Goal: Information Seeking & Learning: Check status

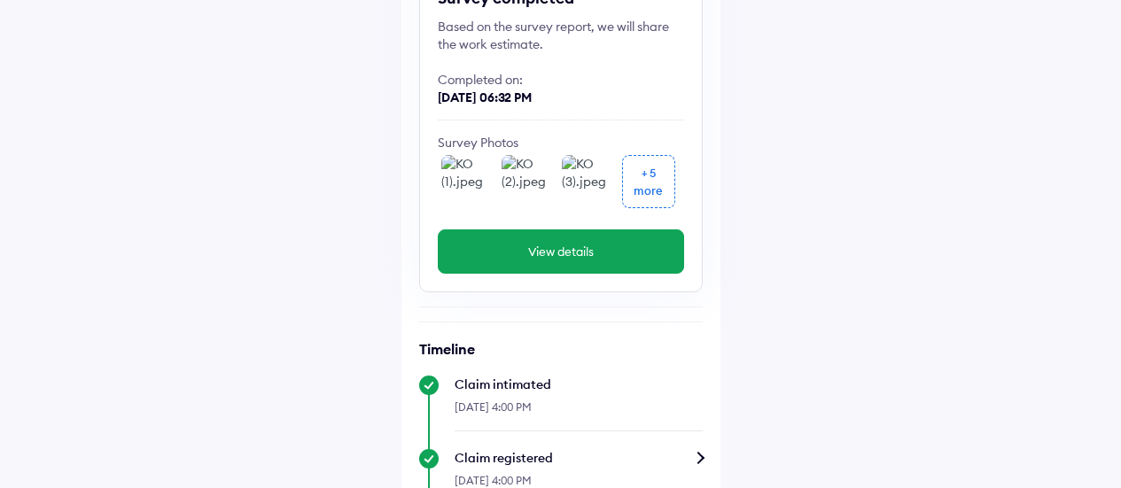
scroll to position [266, 0]
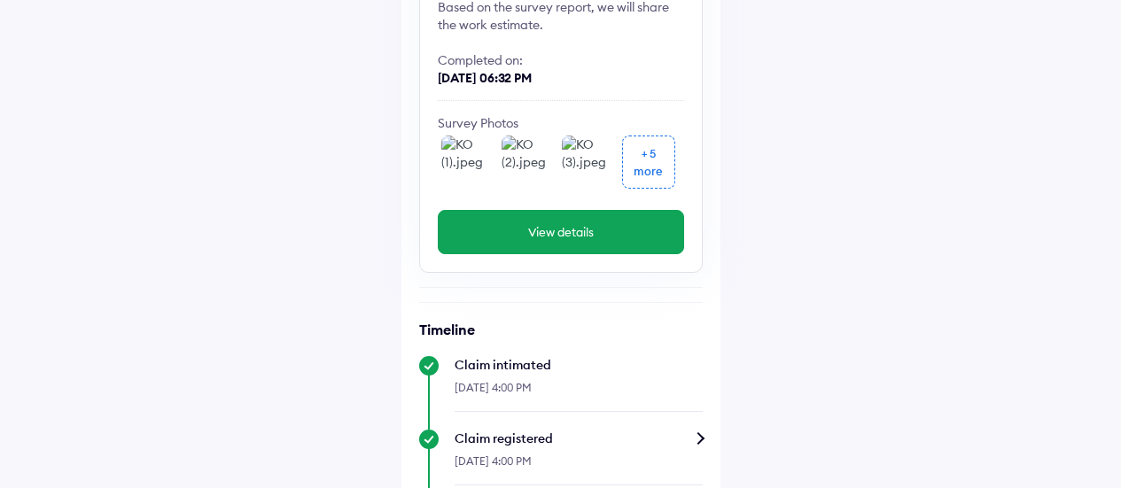
click at [641, 156] on div "+ 5" at bounding box center [648, 153] width 14 height 18
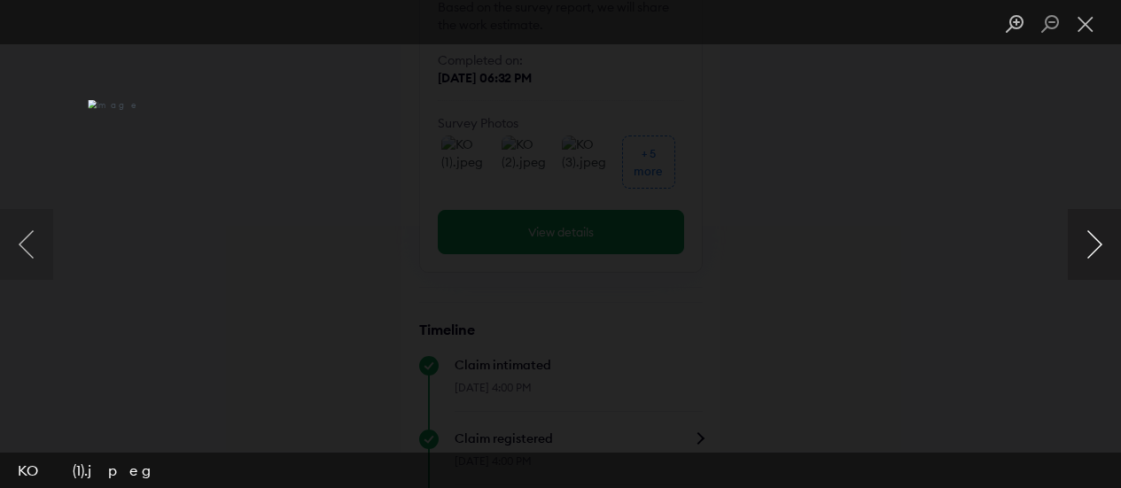
click at [1101, 246] on button "Next image" at bounding box center [1094, 244] width 53 height 71
click at [1096, 246] on button "Next image" at bounding box center [1094, 244] width 53 height 71
click at [1092, 246] on button "Next image" at bounding box center [1094, 244] width 53 height 71
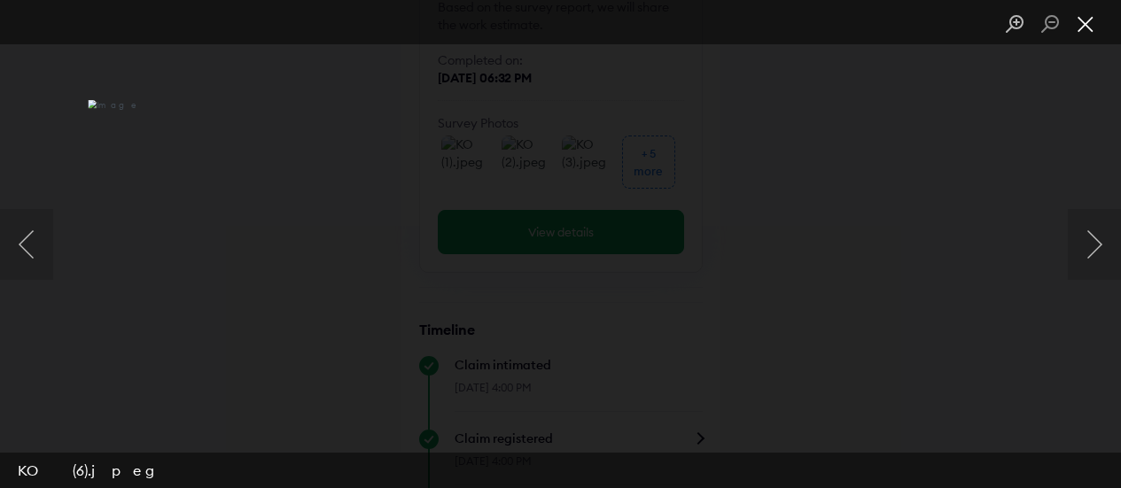
click at [1097, 25] on button "Close lightbox" at bounding box center [1085, 24] width 35 height 31
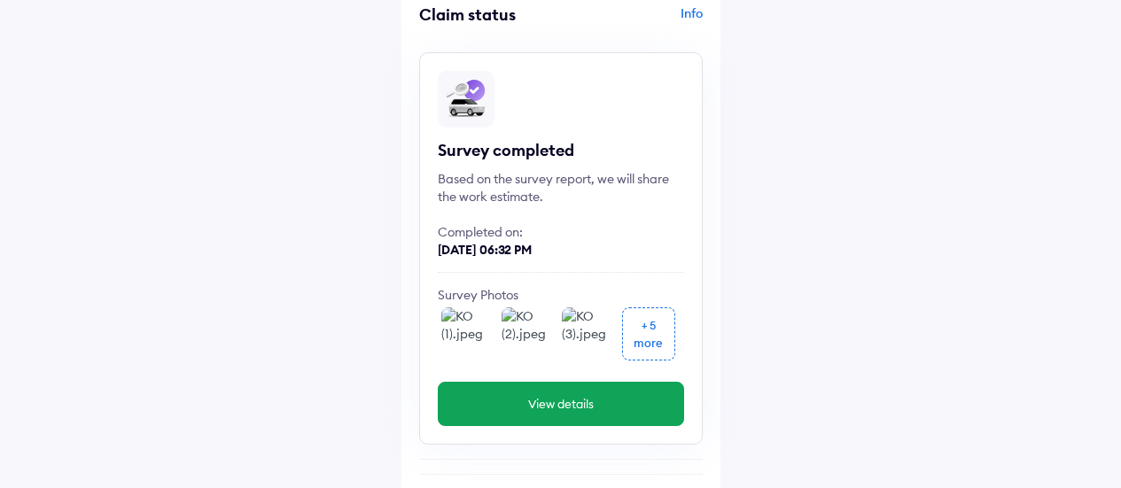
scroll to position [0, 0]
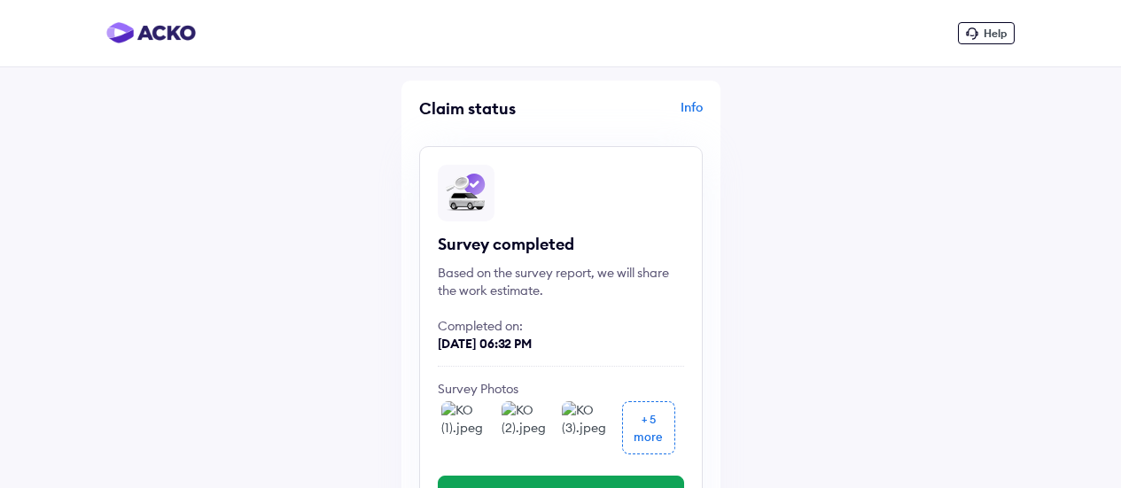
click at [999, 29] on span "Help" at bounding box center [994, 33] width 23 height 13
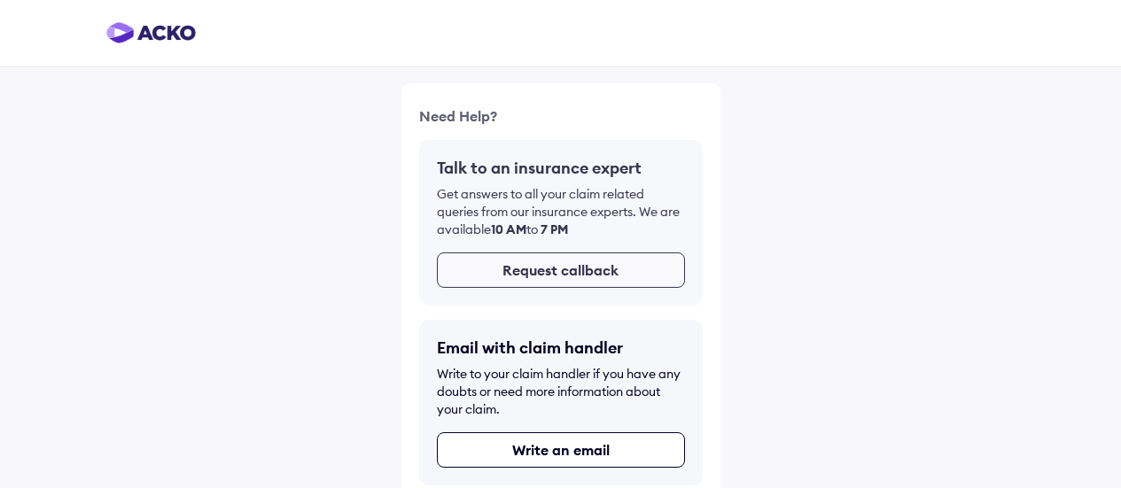
click at [561, 272] on button "Request callback" at bounding box center [561, 266] width 248 height 35
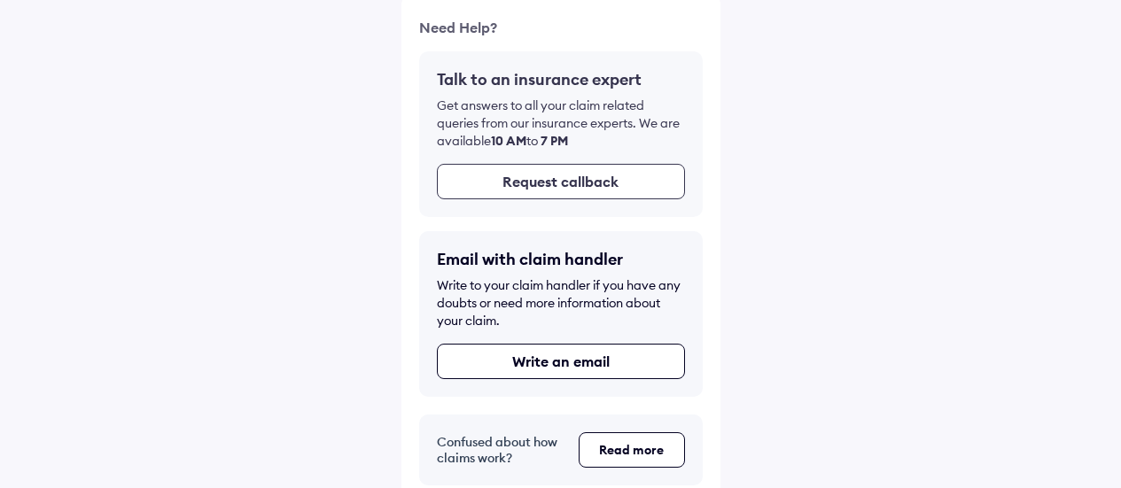
scroll to position [104, 0]
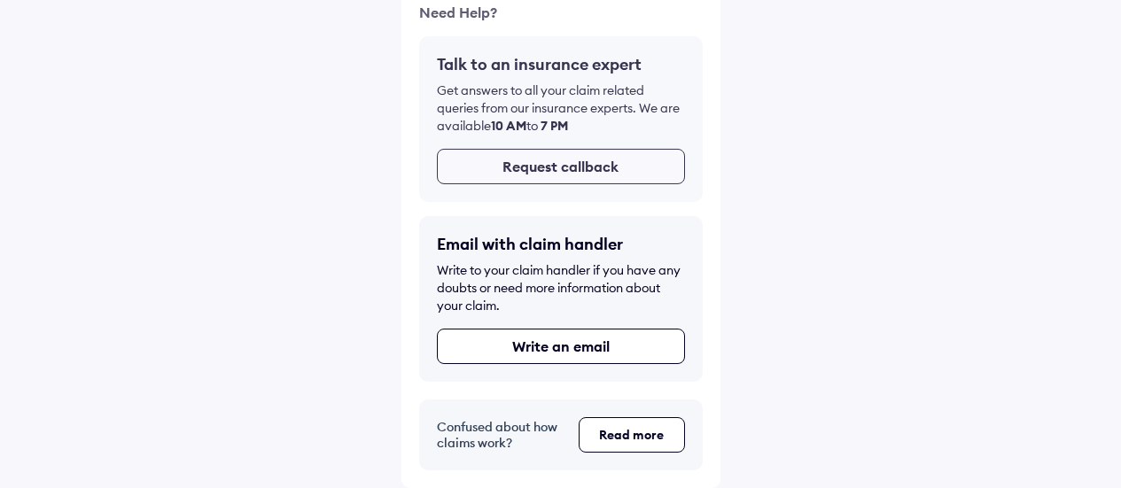
click at [580, 159] on button "Request callback" at bounding box center [561, 162] width 248 height 35
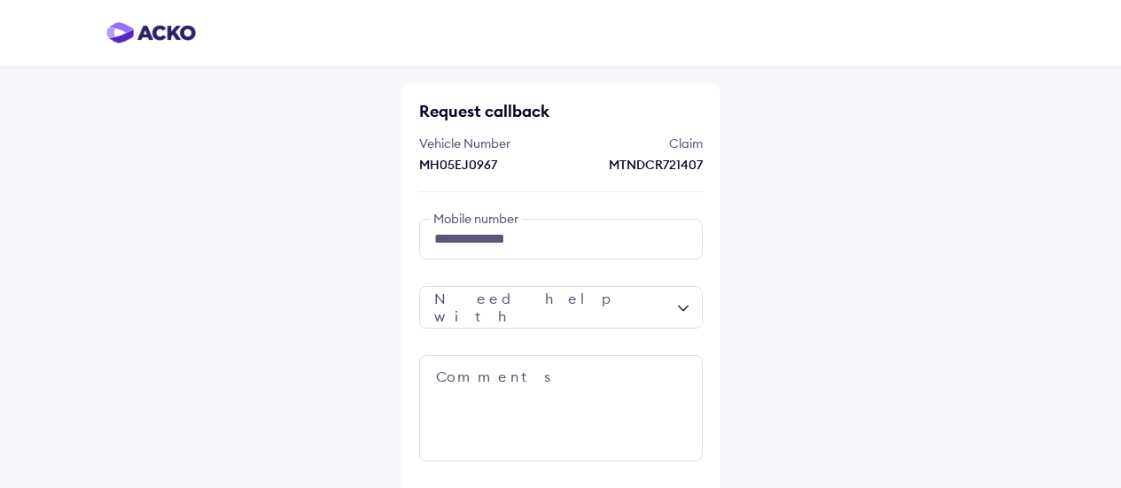
scroll to position [89, 0]
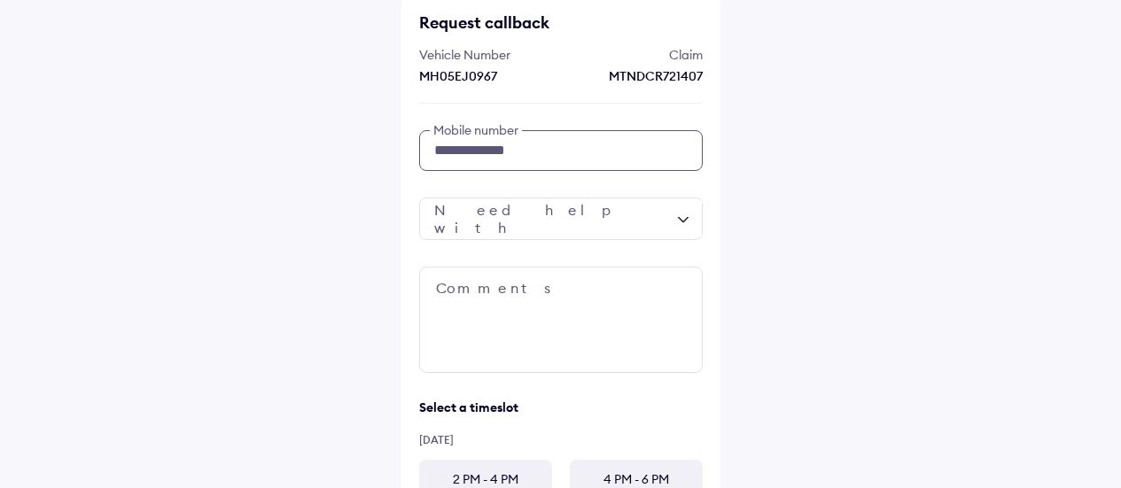
click at [552, 141] on input "**********" at bounding box center [561, 150] width 284 height 41
type input "*"
type input "**********"
click at [524, 213] on div at bounding box center [561, 219] width 284 height 43
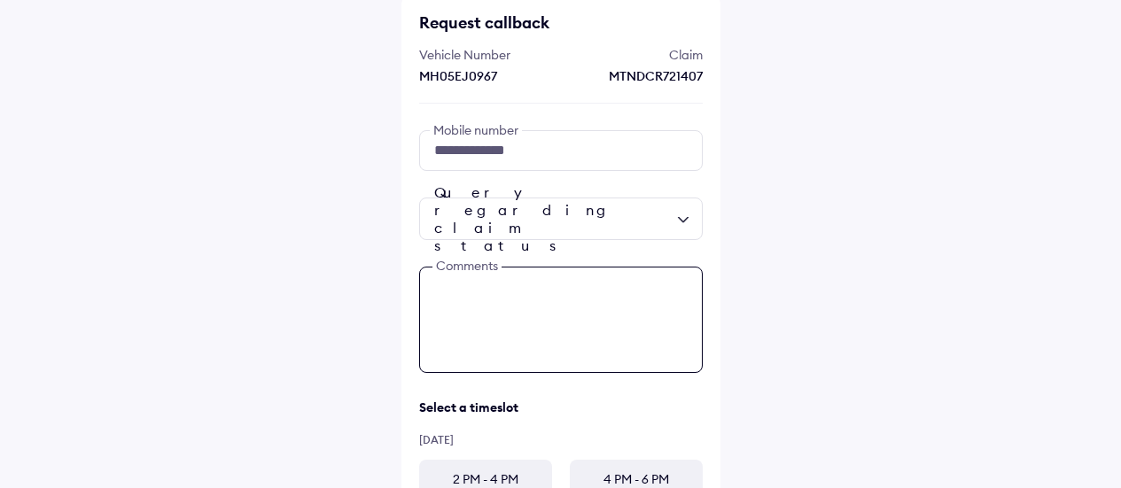
click at [506, 283] on textarea at bounding box center [561, 320] width 284 height 106
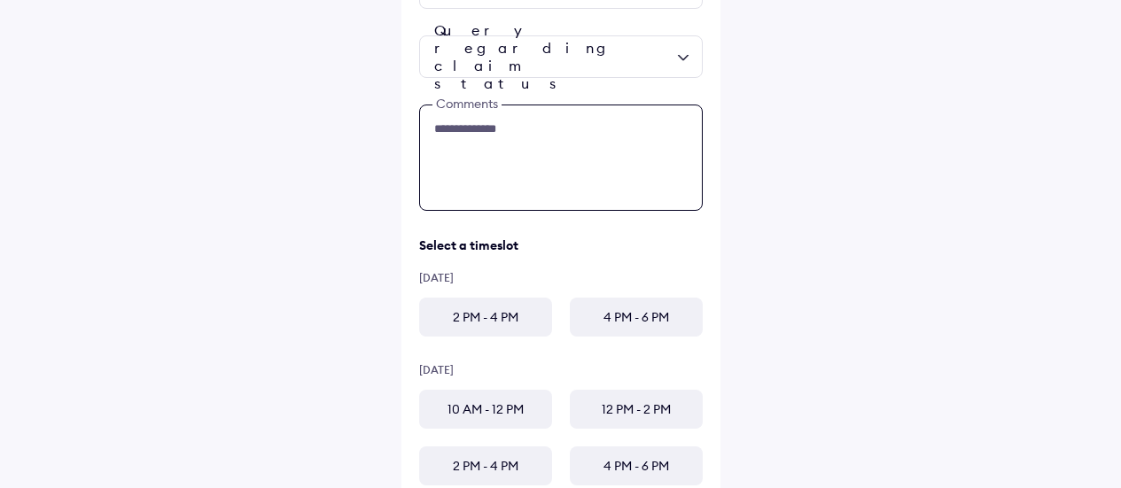
scroll to position [266, 0]
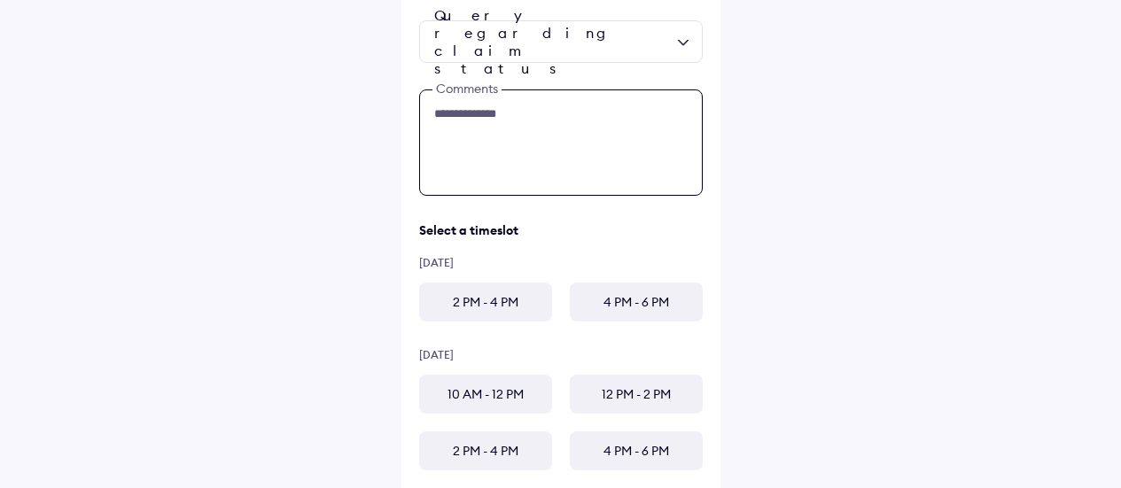
type textarea "**********"
click at [517, 310] on div "2 PM - 4 PM" at bounding box center [485, 302] width 133 height 39
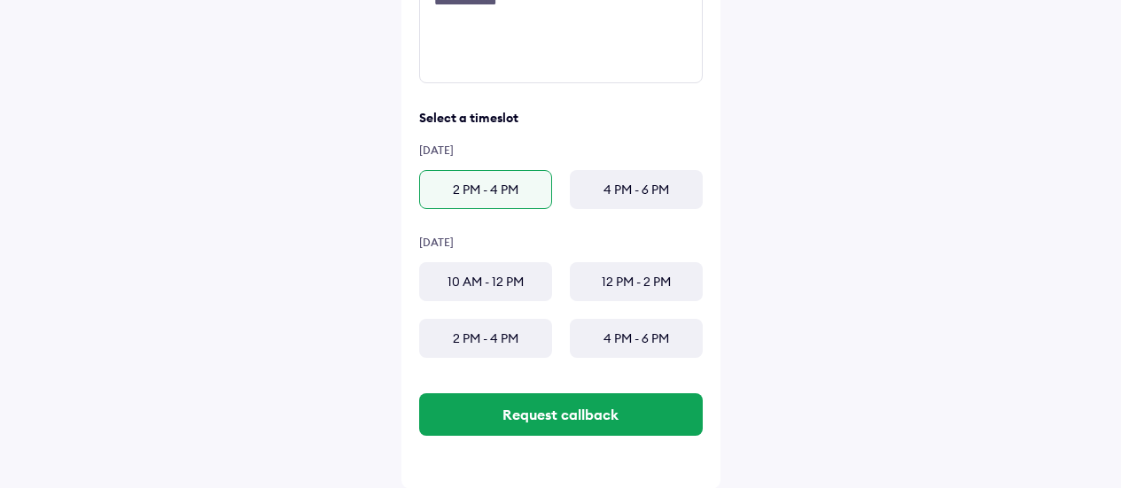
scroll to position [379, 0]
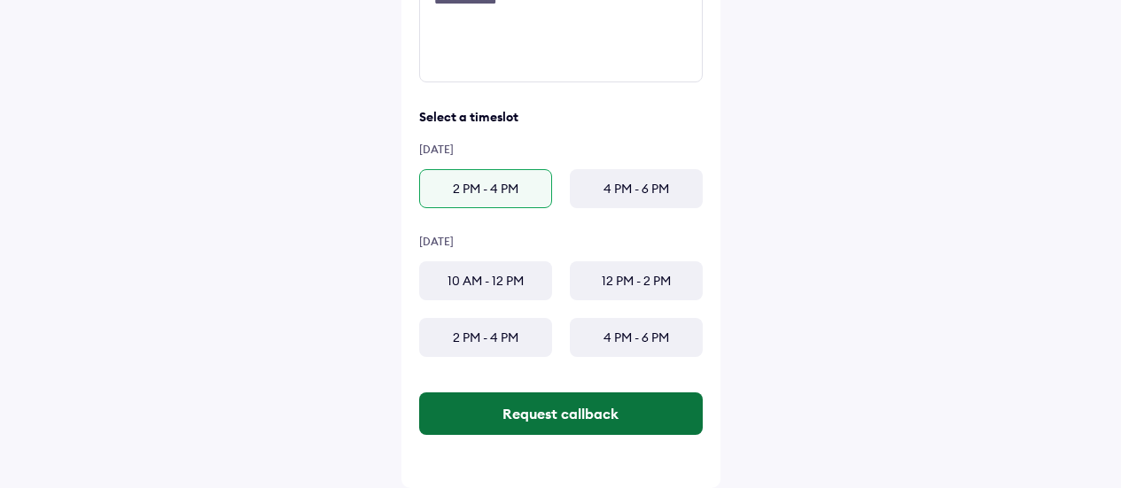
click at [586, 431] on button "Request callback" at bounding box center [561, 413] width 284 height 43
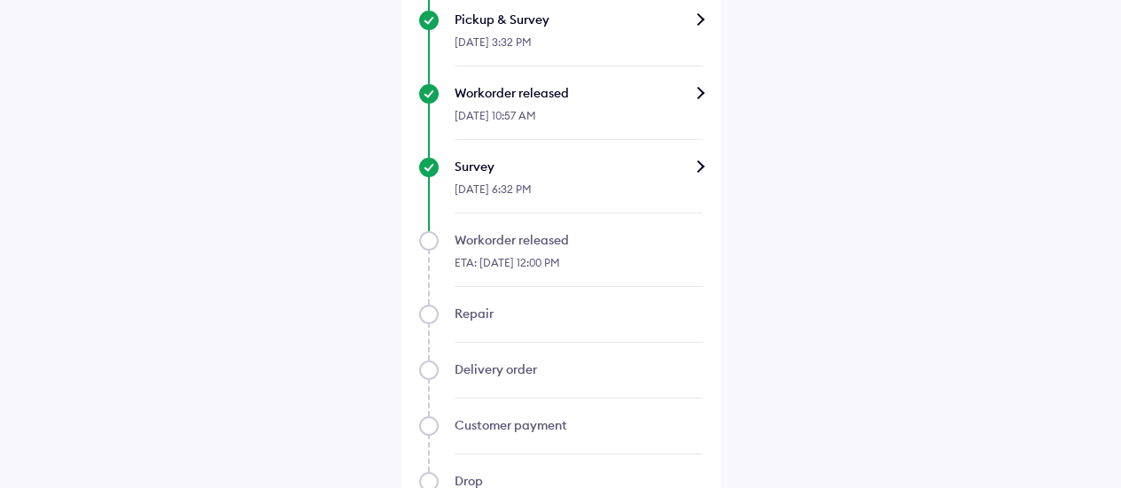
scroll to position [1240, 0]
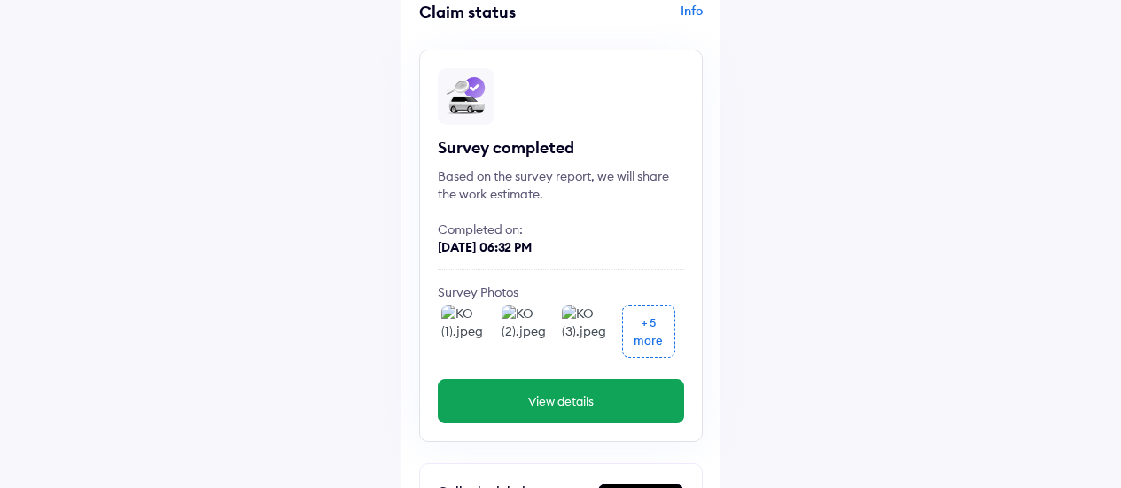
scroll to position [89, 0]
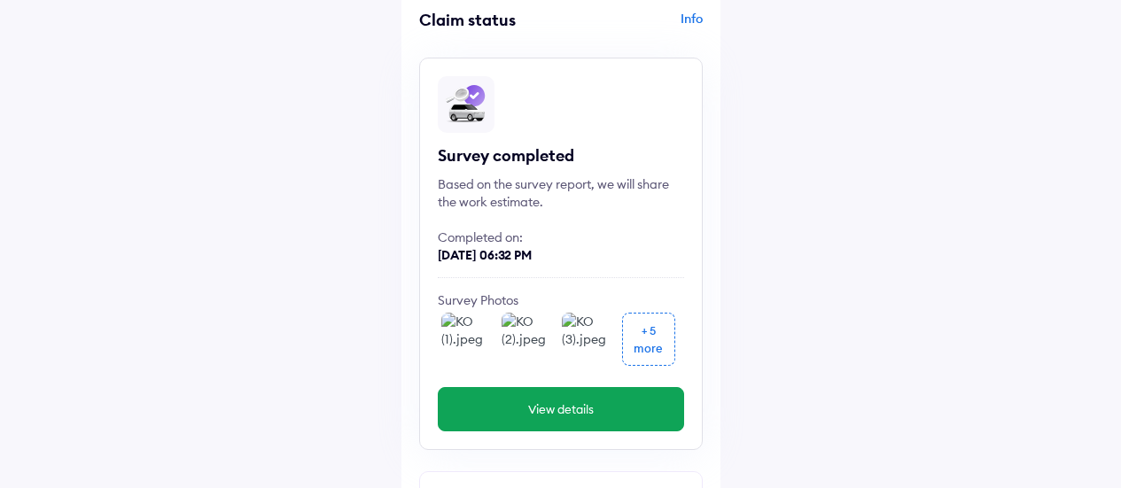
click at [495, 352] on div "+ 5 more" at bounding box center [561, 339] width 246 height 60
click at [470, 337] on img at bounding box center [467, 339] width 53 height 53
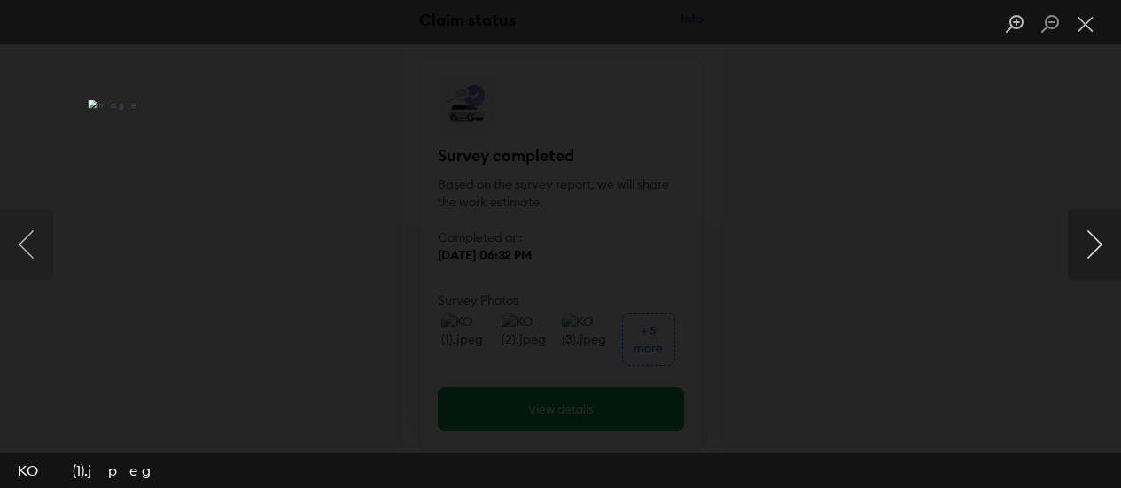
click at [1097, 248] on button "Next image" at bounding box center [1094, 244] width 53 height 71
click at [24, 249] on button "Previous image" at bounding box center [26, 244] width 53 height 71
click at [21, 240] on button "Previous image" at bounding box center [26, 244] width 53 height 71
click at [1089, 254] on button "Next image" at bounding box center [1094, 244] width 53 height 71
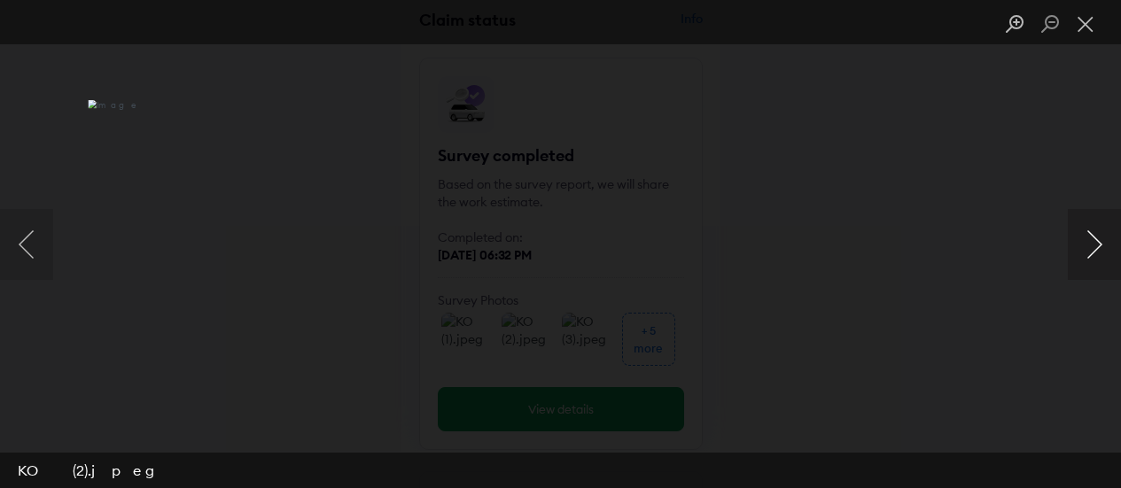
click at [1088, 254] on button "Next image" at bounding box center [1094, 244] width 53 height 71
click at [1080, 241] on button "Next image" at bounding box center [1094, 244] width 53 height 71
click at [1084, 234] on button "Next image" at bounding box center [1094, 244] width 53 height 71
click at [1083, 251] on button "Next image" at bounding box center [1094, 244] width 53 height 71
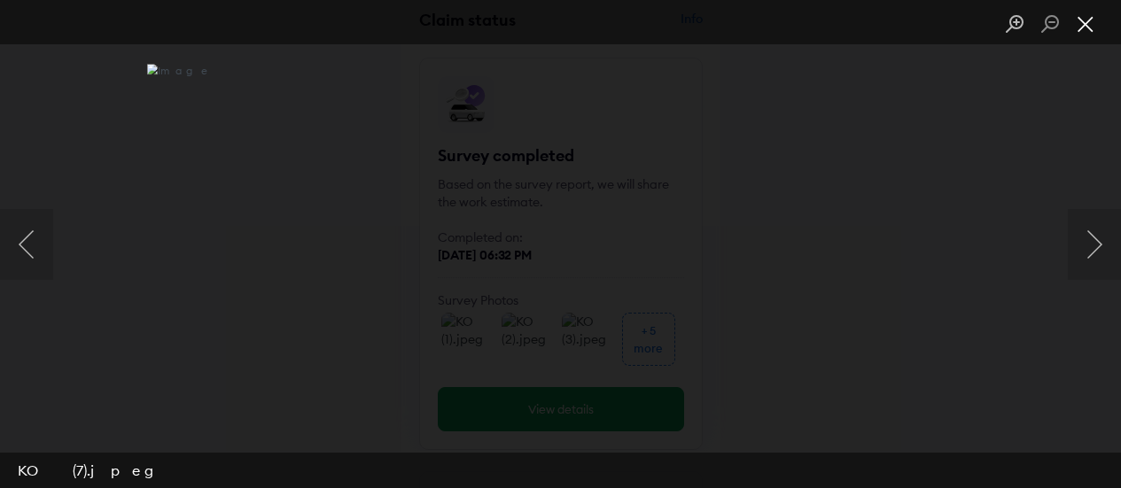
click at [1093, 27] on button "Close lightbox" at bounding box center [1085, 24] width 35 height 31
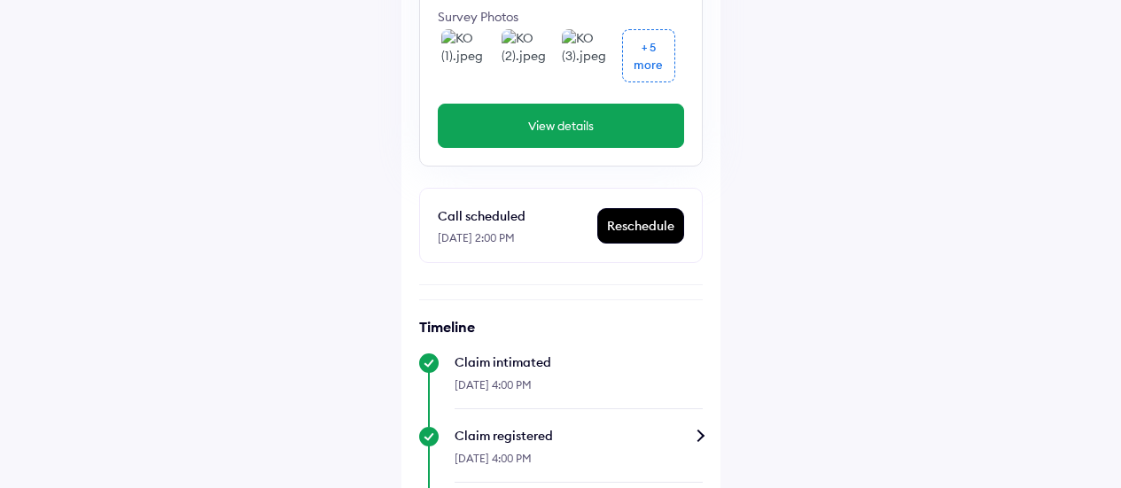
scroll to position [0, 0]
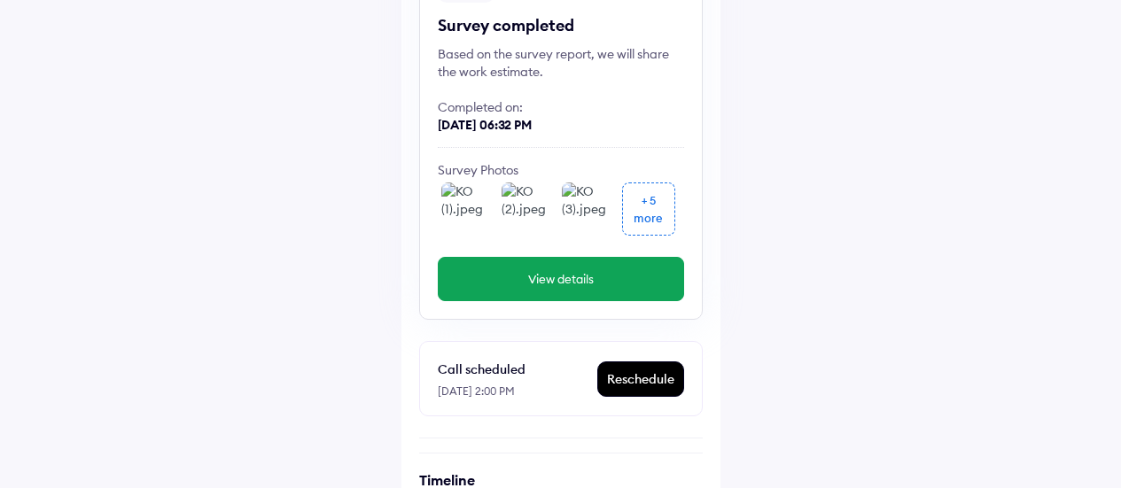
scroll to position [266, 0]
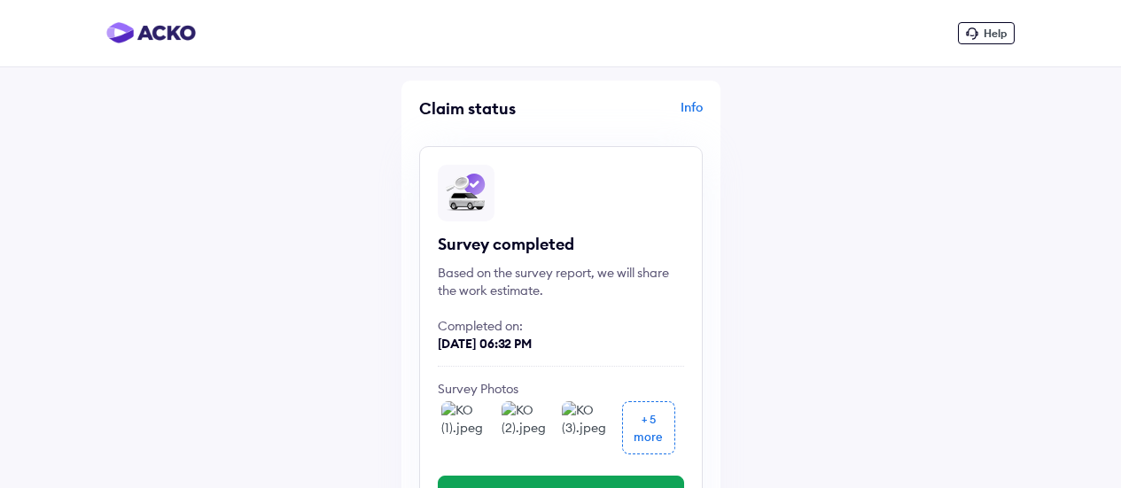
click at [483, 191] on rect at bounding box center [466, 193] width 57 height 57
click at [672, 107] on div "Info" at bounding box center [633, 115] width 137 height 34
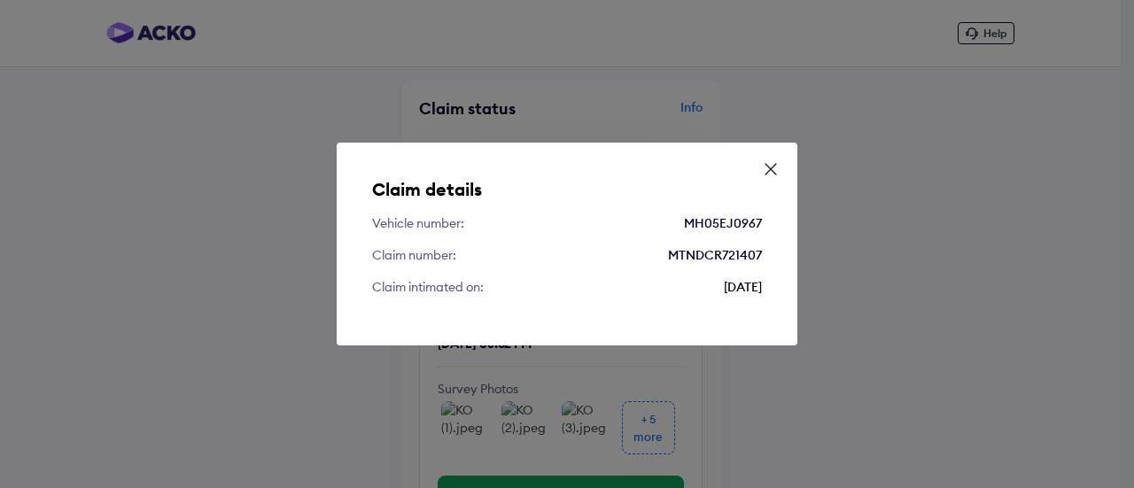
click at [699, 97] on div "Claim details Vehicle number: MH05EJ0967 Claim number: MTNDCR721407 Claim intim…" at bounding box center [567, 244] width 1134 height 488
drag, startPoint x: 676, startPoint y: 214, endPoint x: 781, endPoint y: 218, distance: 104.6
click at [781, 218] on div "Claim details Vehicle number: MH05EJ0967 Claim number: MTNDCR721407 Claim intim…" at bounding box center [567, 244] width 461 height 203
copy div "MH05EJ0967"
click at [777, 159] on div "Claim details Vehicle number: MH05EJ0967 Claim number: MTNDCR721407 Claim intim…" at bounding box center [567, 244] width 461 height 203
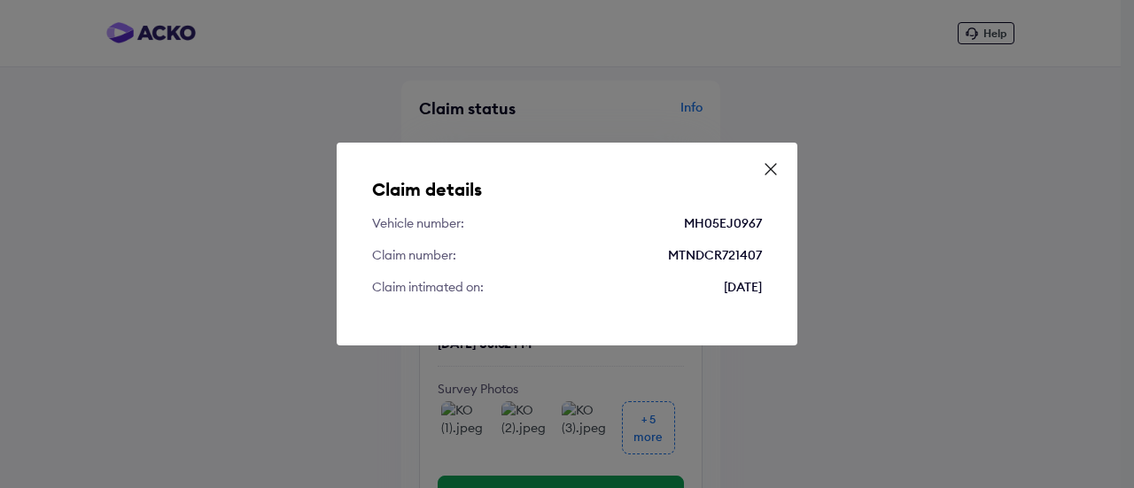
click at [768, 176] on icon at bounding box center [771, 169] width 18 height 18
